Goal: Transaction & Acquisition: Subscribe to service/newsletter

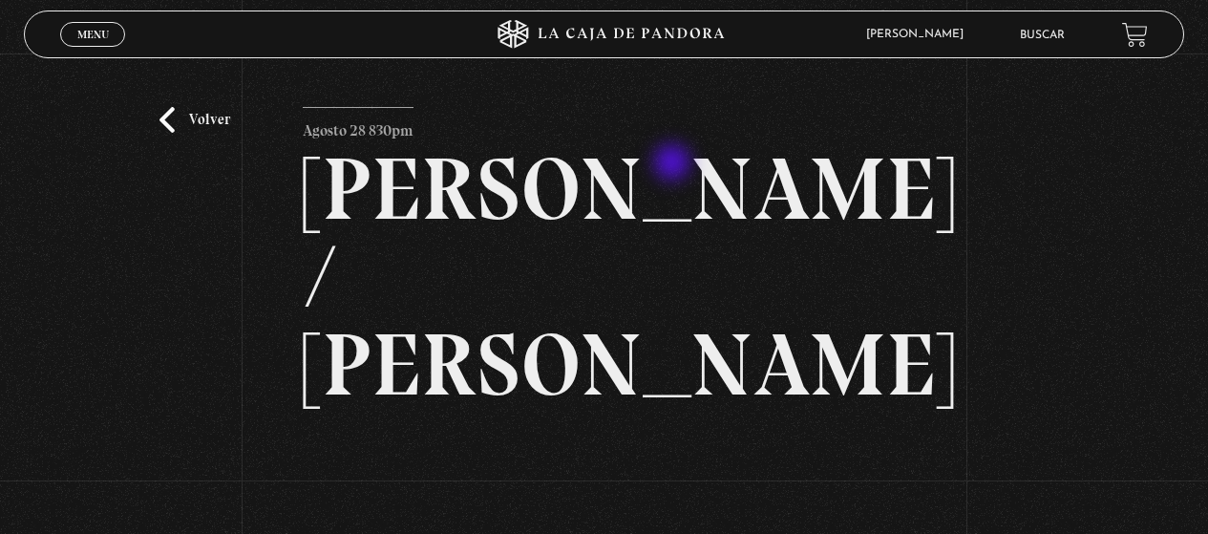
scroll to position [195, 0]
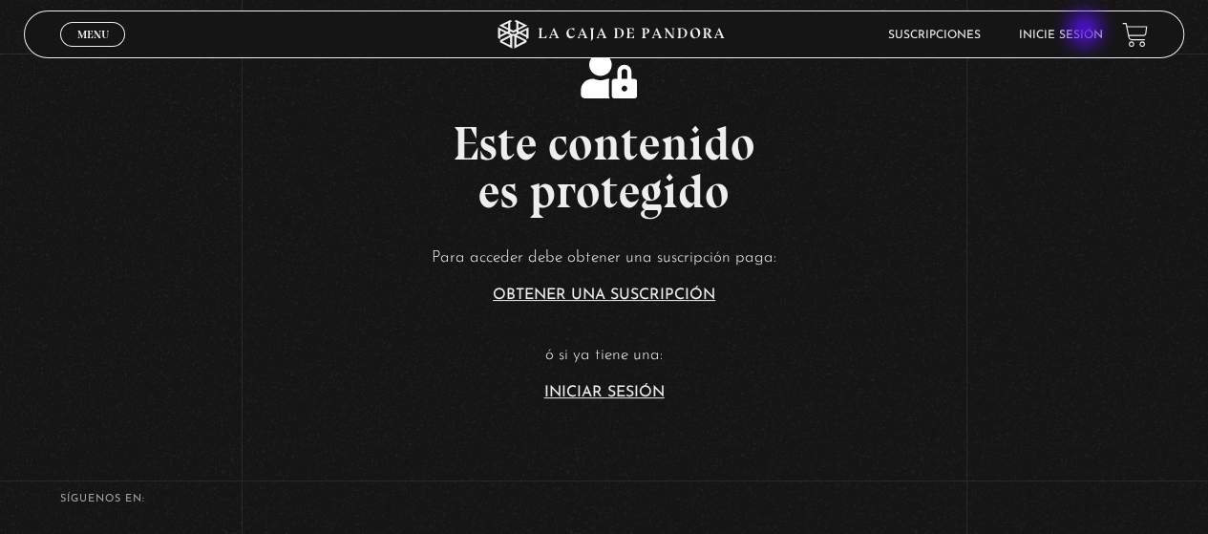
click at [1087, 32] on link "Inicie sesión" at bounding box center [1061, 35] width 84 height 11
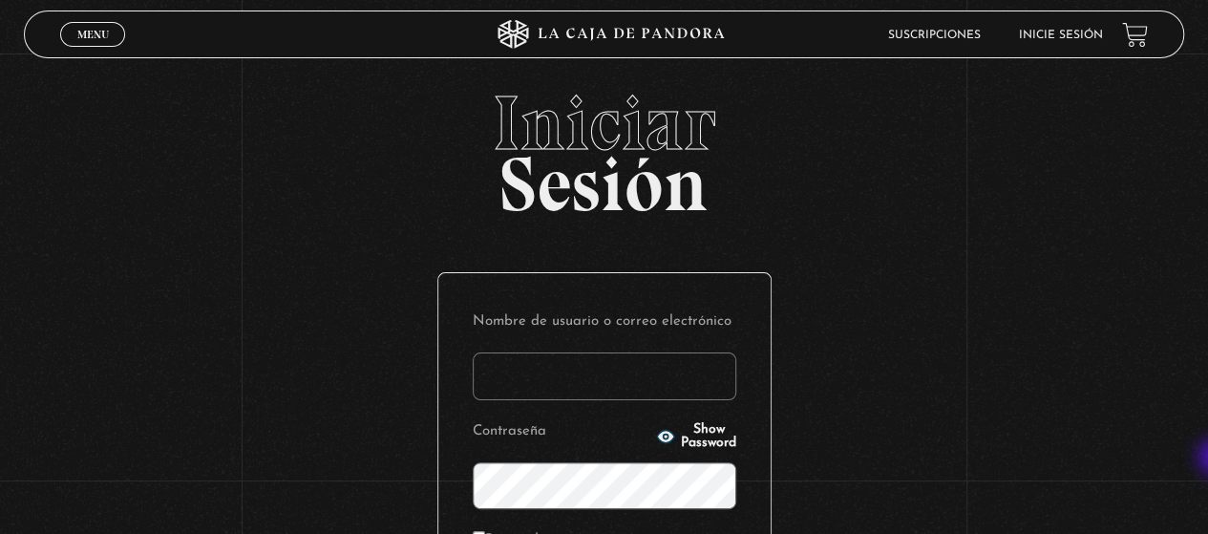
type input "[EMAIL_ADDRESS][DOMAIN_NAME]"
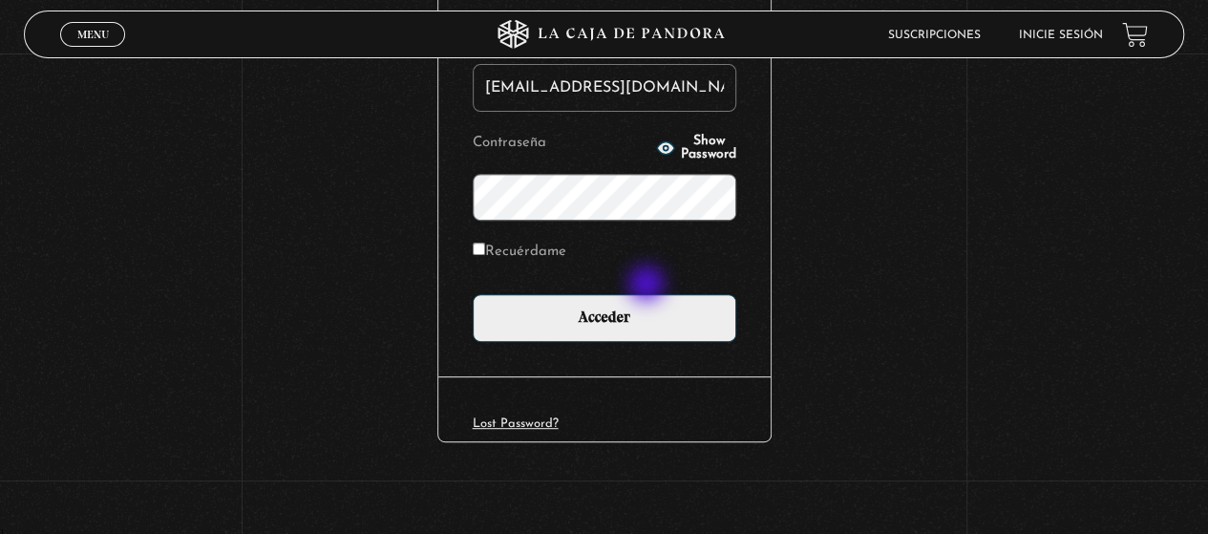
click at [649, 286] on form "Nombre de usuario o correo electrónico gabrielarodri25@gmail.com Contraseña Sho…" at bounding box center [605, 180] width 264 height 322
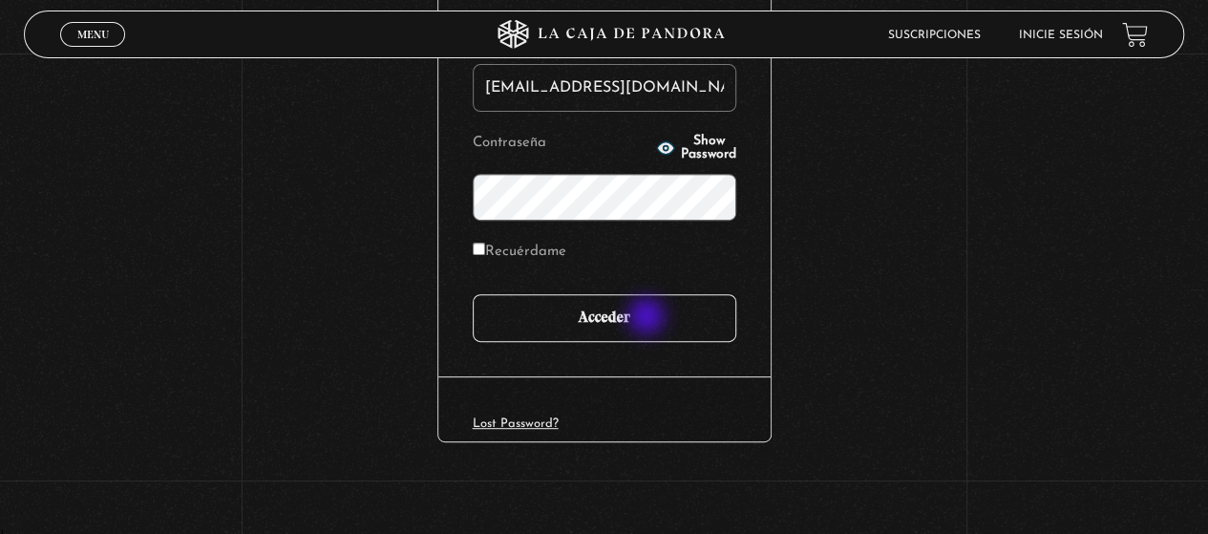
click at [649, 318] on input "Acceder" at bounding box center [605, 318] width 264 height 48
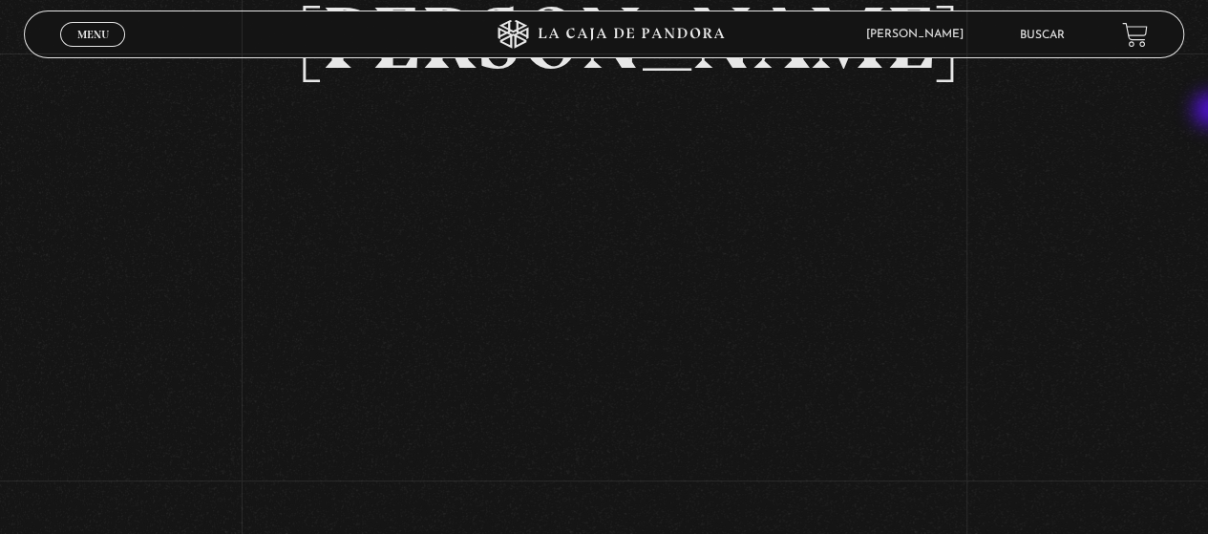
scroll to position [355, 0]
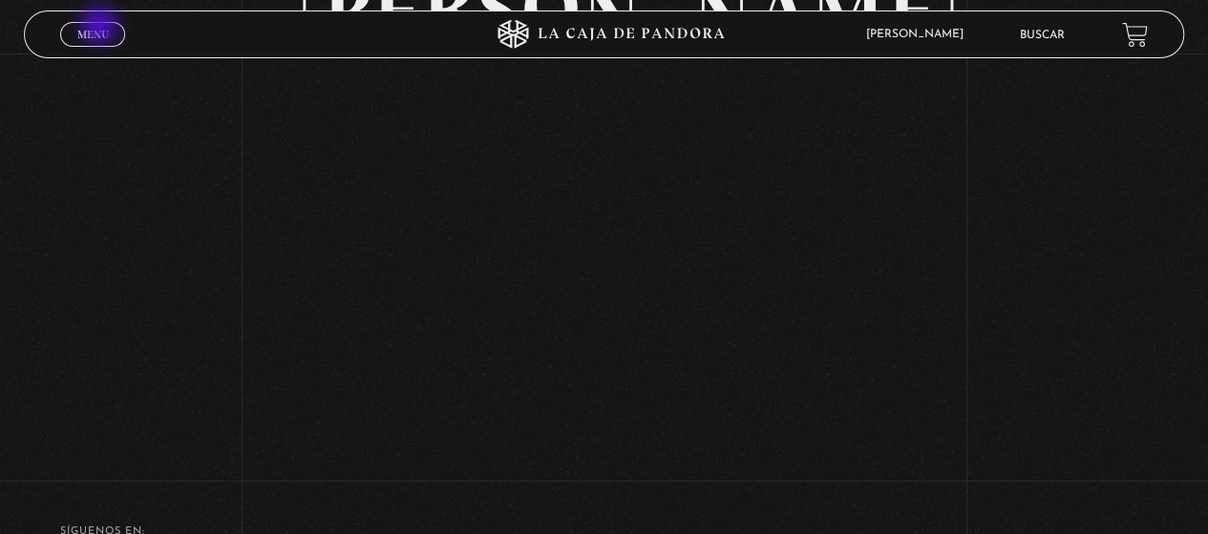
click at [101, 29] on span "Menu" at bounding box center [93, 34] width 32 height 11
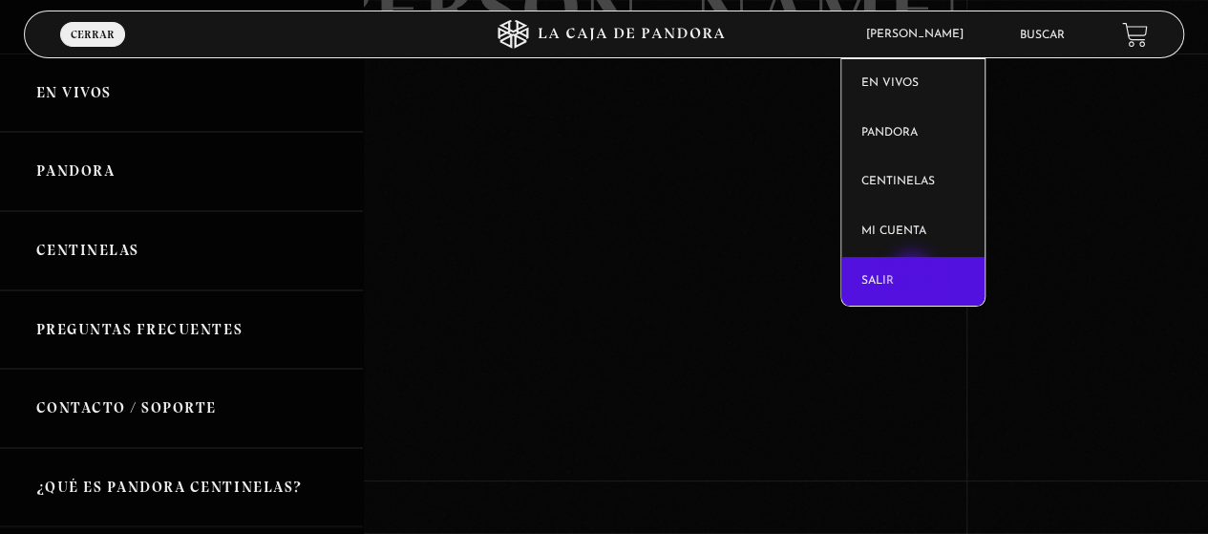
click at [914, 274] on link "Salir" at bounding box center [912, 282] width 143 height 50
